Goal: Navigation & Orientation: Understand site structure

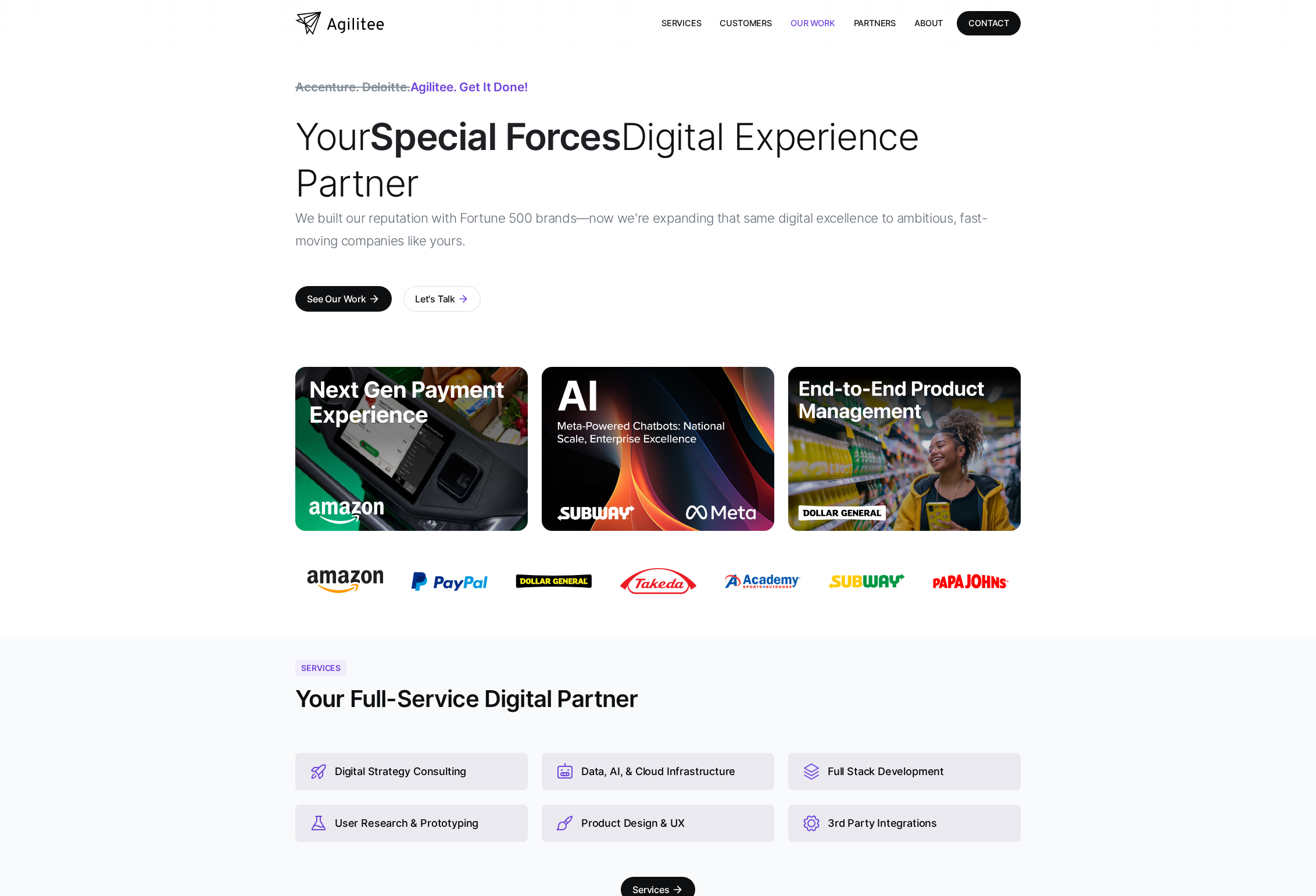
click at [804, 22] on link "Our Work" at bounding box center [813, 23] width 63 height 24
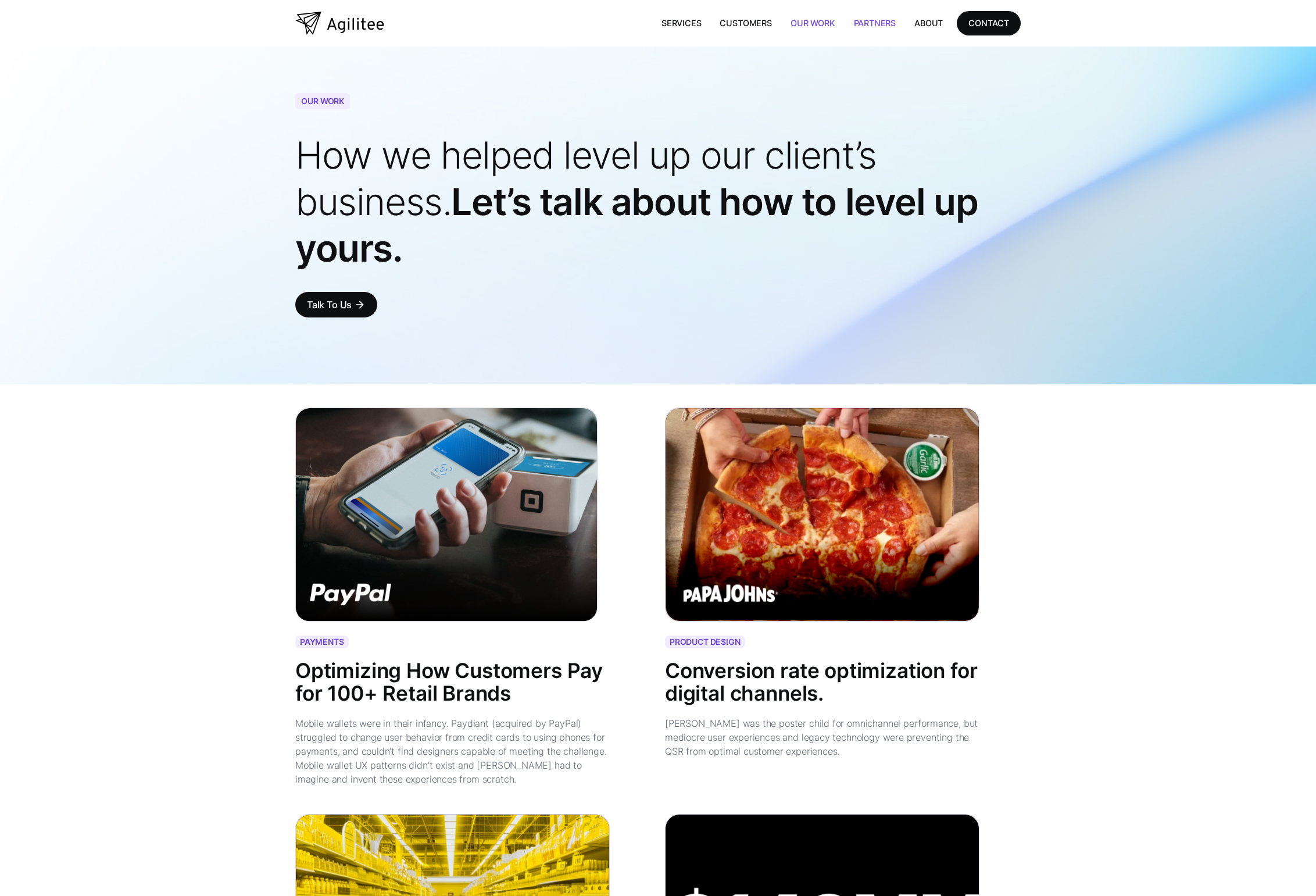
click at [878, 31] on link "Partners" at bounding box center [875, 23] width 61 height 24
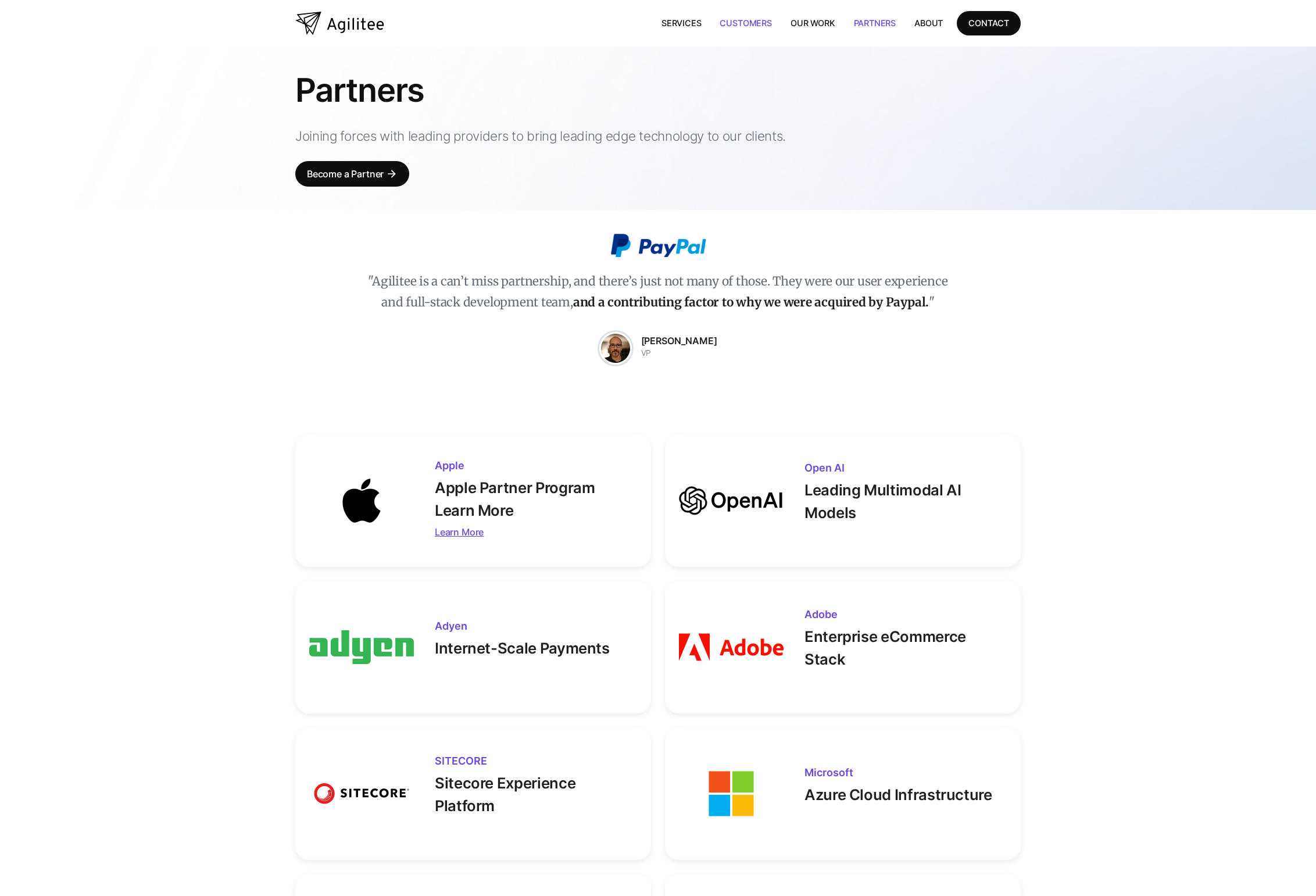
click at [758, 30] on link "Customers" at bounding box center [745, 23] width 70 height 24
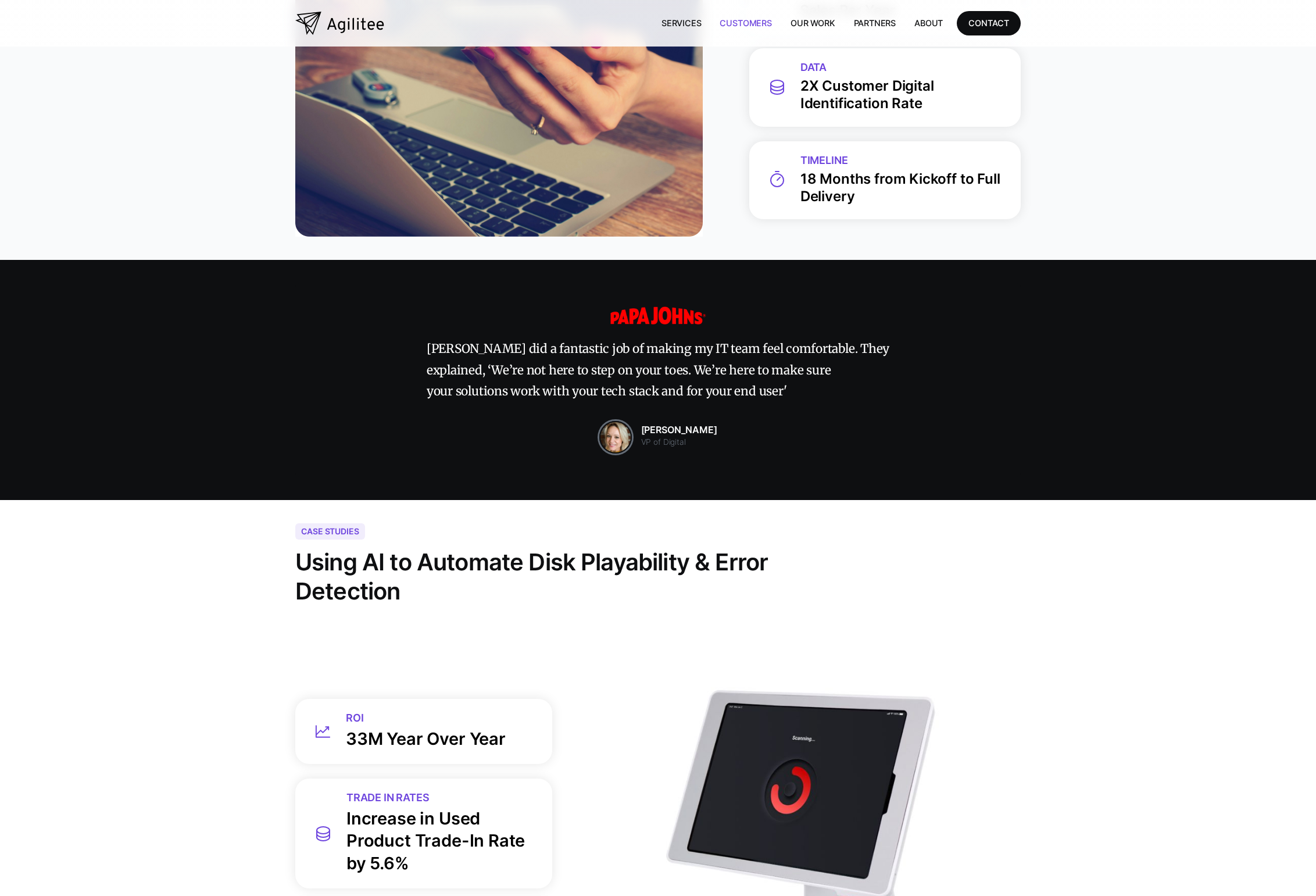
scroll to position [5375, 0]
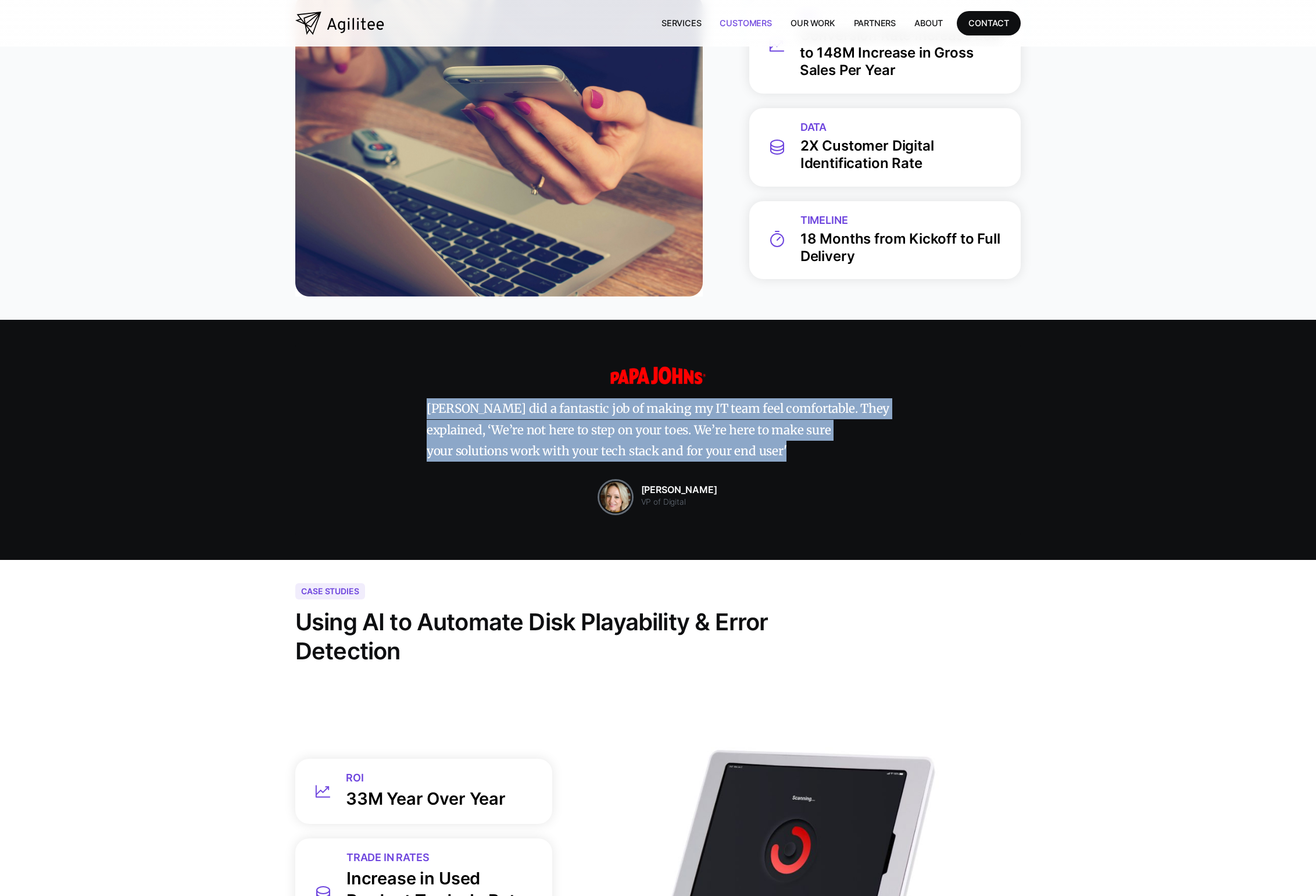
drag, startPoint x: 824, startPoint y: 450, endPoint x: 451, endPoint y: 405, distance: 375.7
click at [451, 405] on div "Agilitee did a fantastic job of making my IT team feel comfortable. They explai…" at bounding box center [658, 440] width 725 height 193
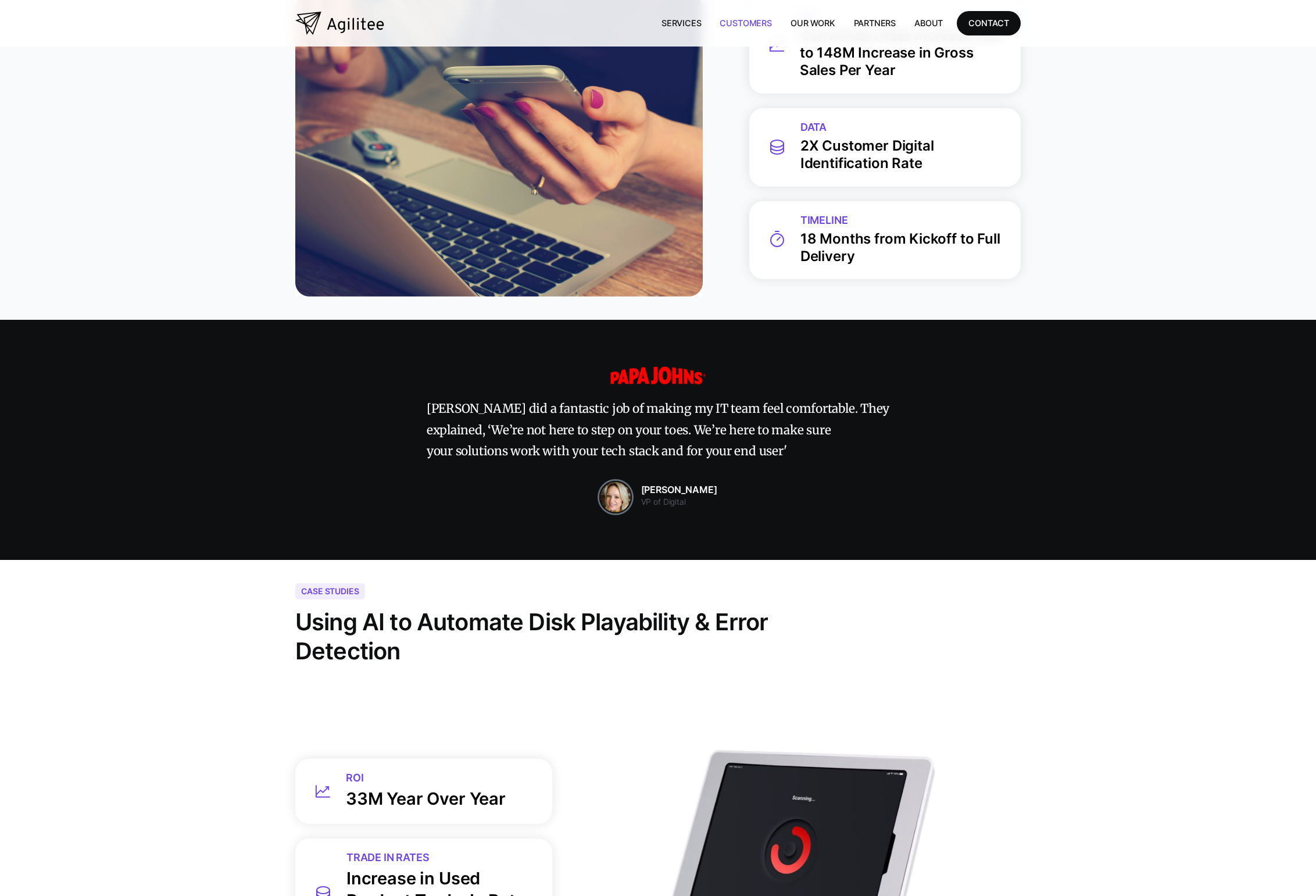
click at [129, 405] on div "Agilitee did a fantastic job of making my IT team feel comfortable. They explai…" at bounding box center [658, 440] width 1316 height 240
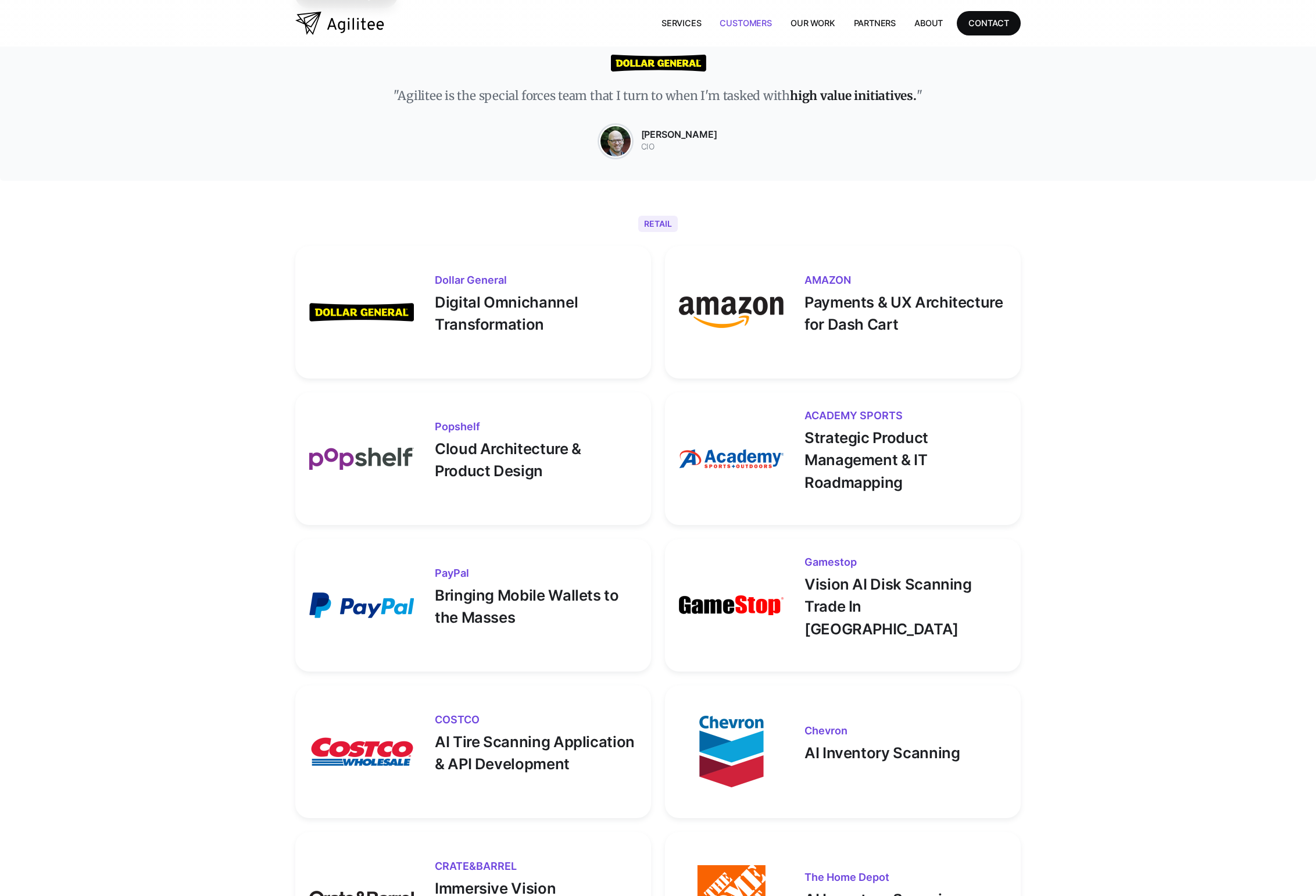
scroll to position [0, 0]
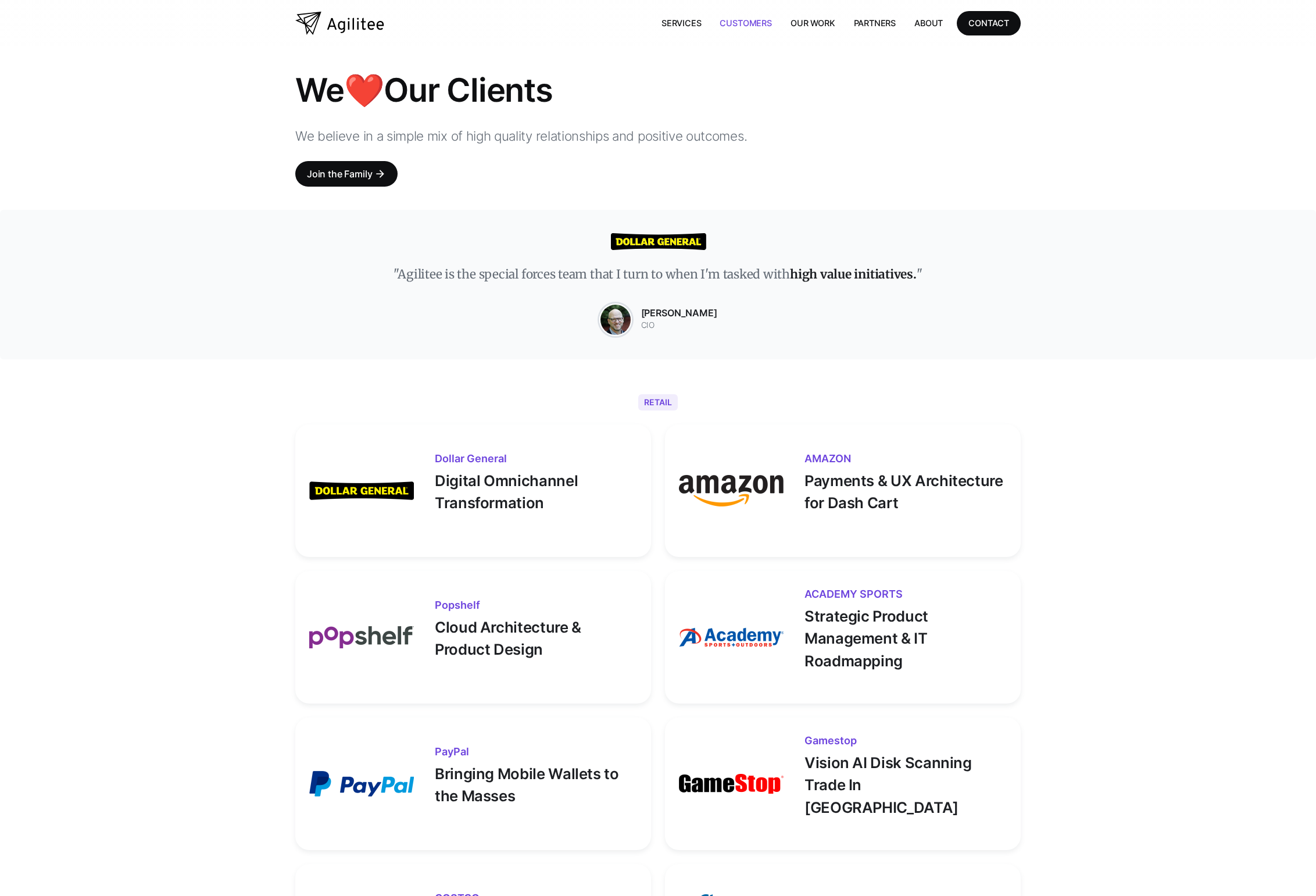
click at [380, 21] on img "home" at bounding box center [340, 23] width 89 height 23
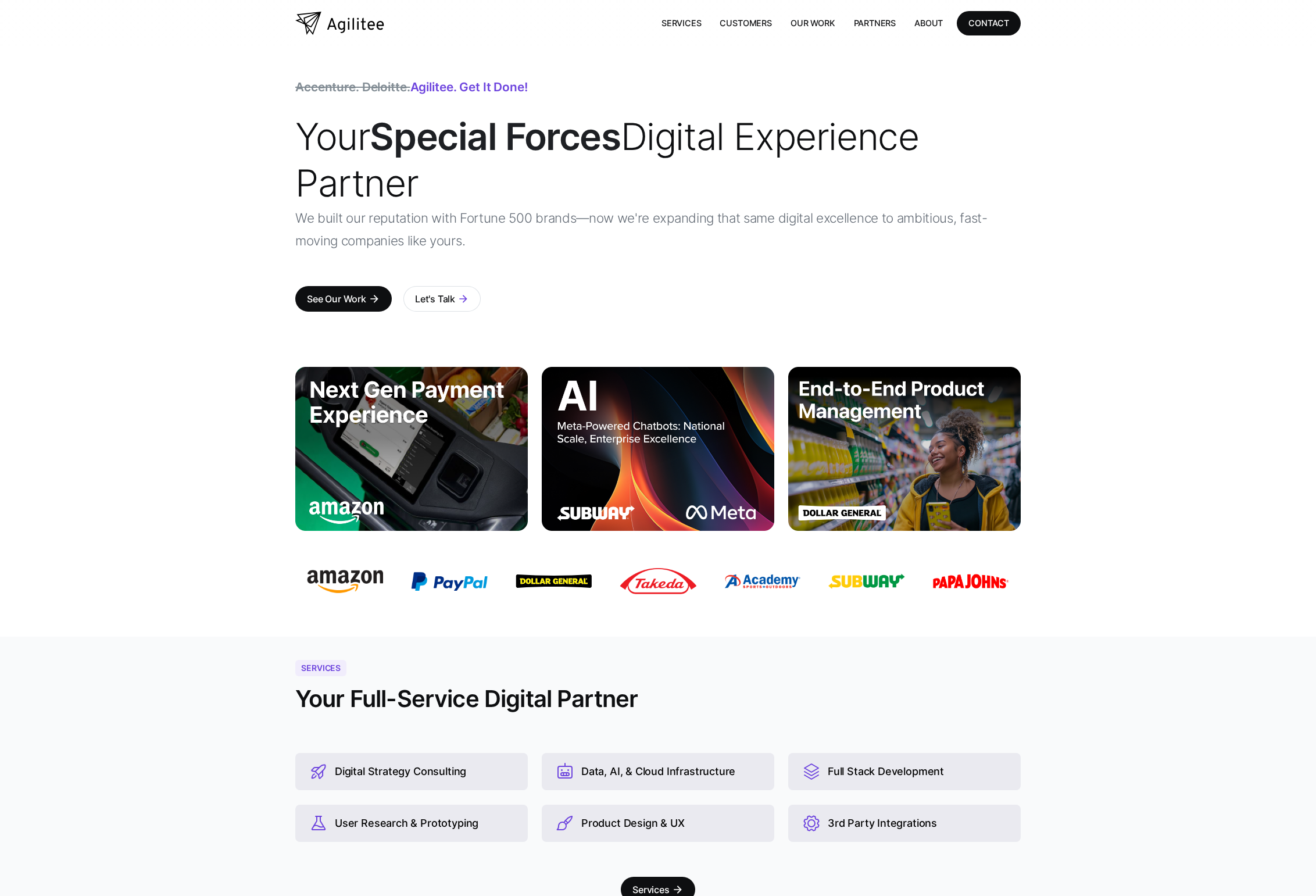
click at [65, 129] on div "Accenture. Deloitte. Agilitee. Get it done! Your Special Forces Digital Experie…" at bounding box center [658, 195] width 1316 height 297
